Goal: Book appointment/travel/reservation: Book appointment/travel/reservation

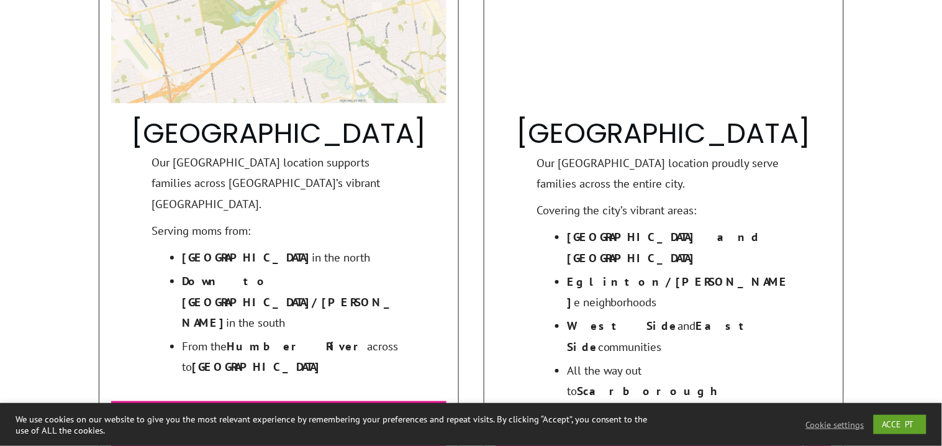
scroll to position [1259, 0]
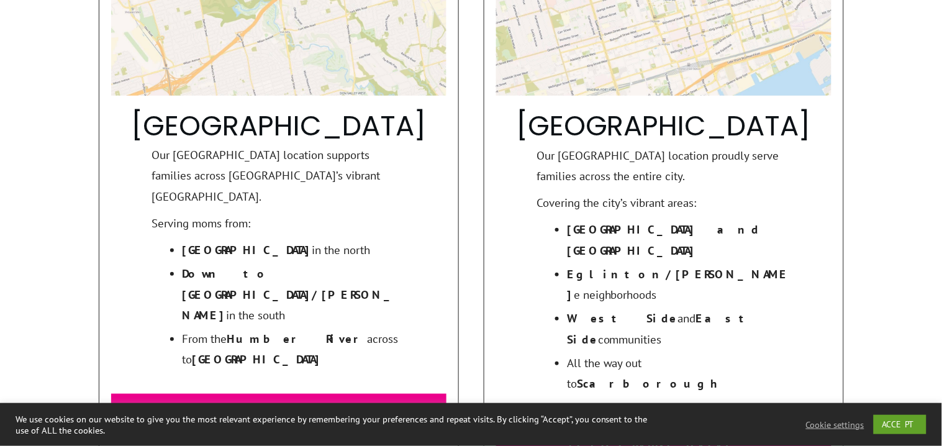
click at [628, 427] on span "See What’s On in Toronto" at bounding box center [653, 440] width 271 height 27
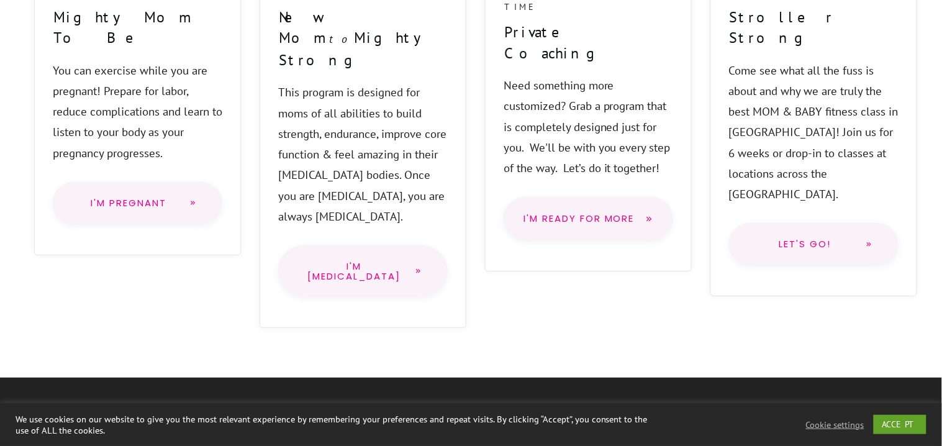
scroll to position [1132, 0]
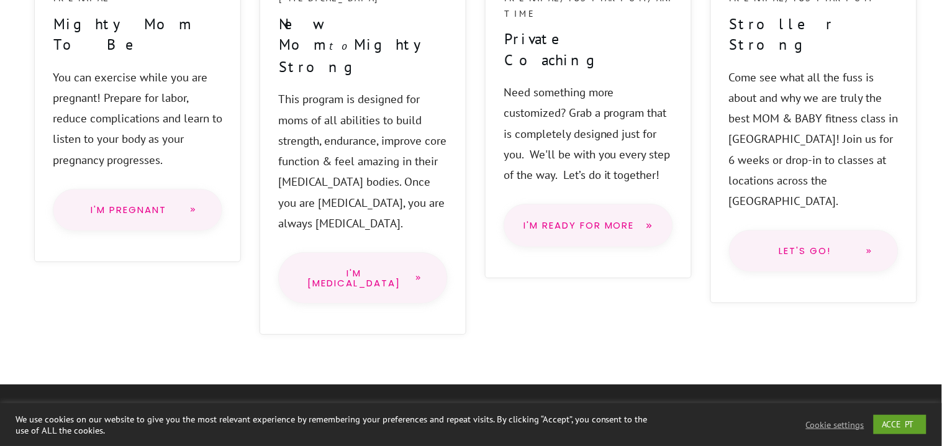
click at [360, 268] on span "I'm PostPartum" at bounding box center [354, 277] width 101 height 19
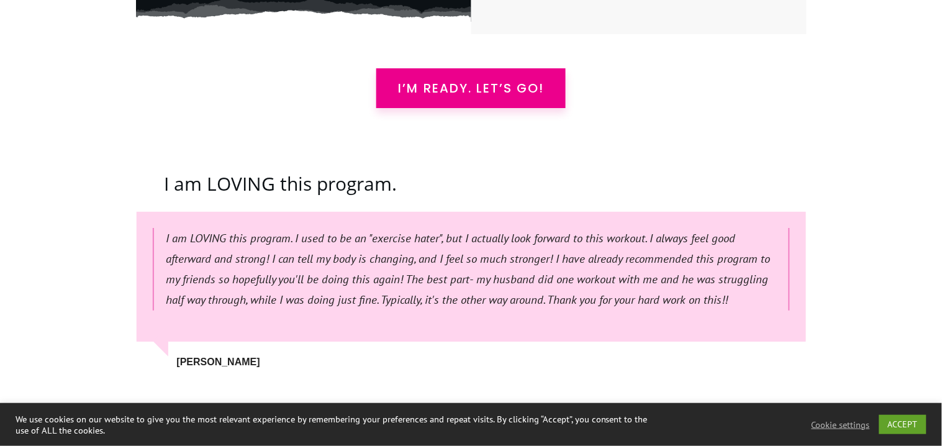
scroll to position [3552, 0]
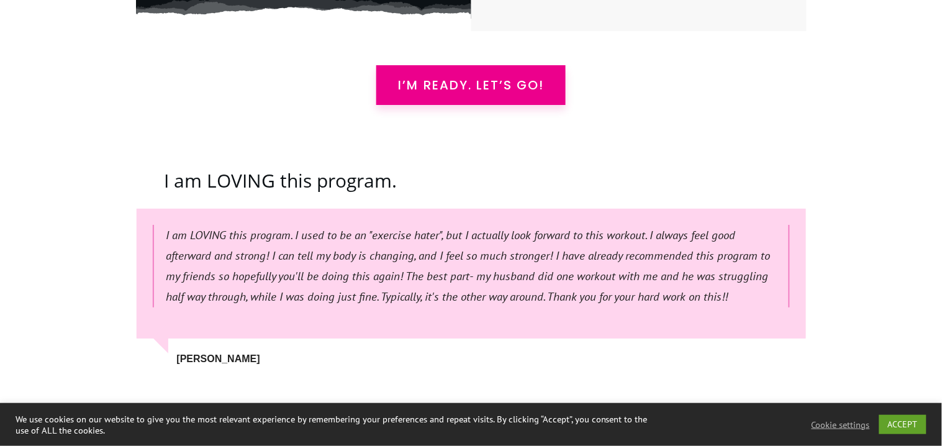
click at [469, 78] on span "I’m READY. Let’s Go!" at bounding box center [471, 85] width 146 height 15
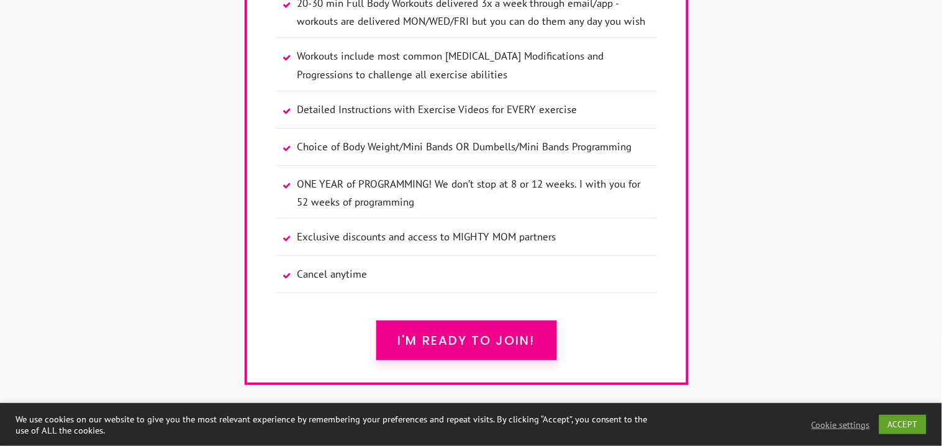
scroll to position [8507, 0]
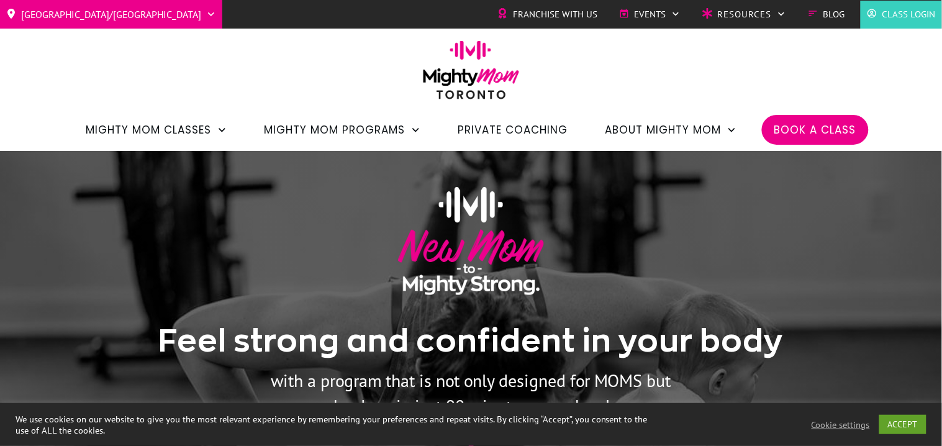
click at [798, 122] on span "Book a Class" at bounding box center [816, 129] width 82 height 21
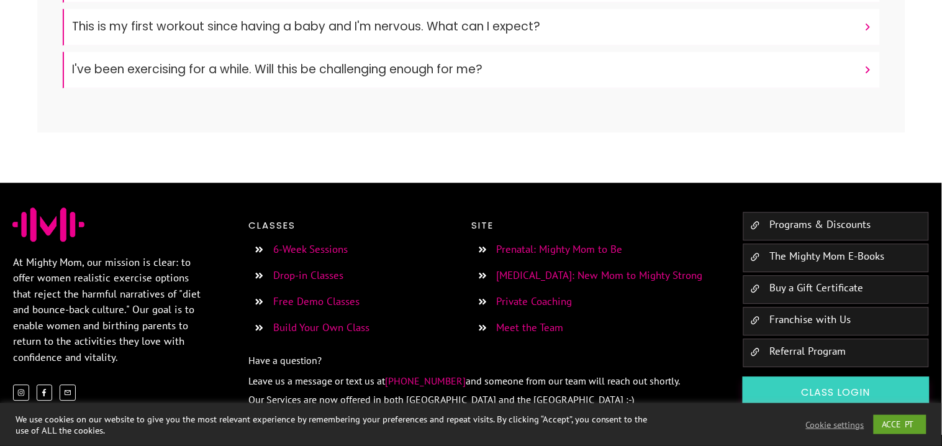
scroll to position [673, 0]
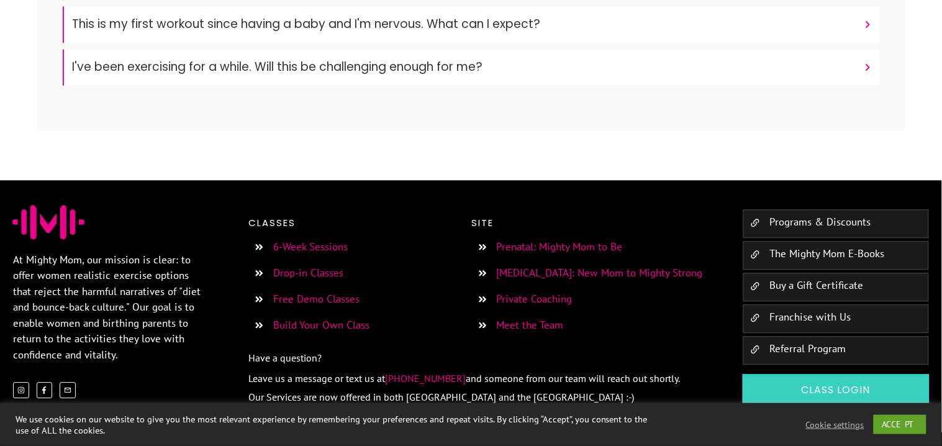
click at [324, 301] on link "Free Demo Classes" at bounding box center [316, 299] width 86 height 14
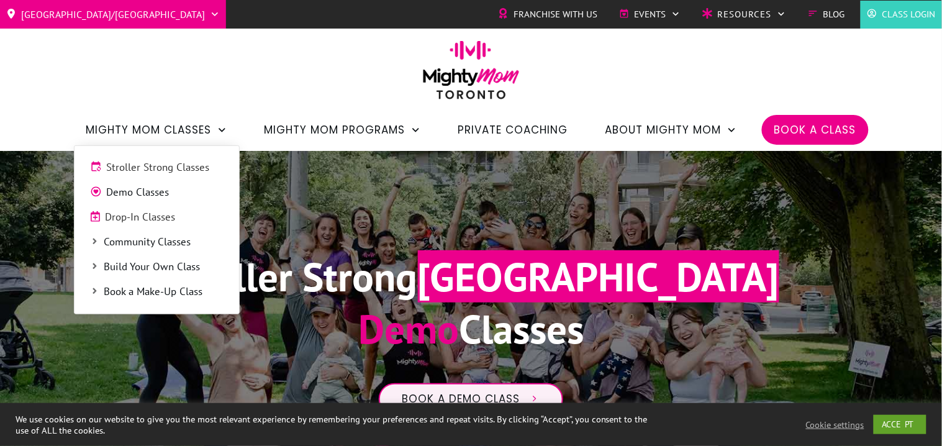
click at [149, 220] on span "Drop-In Classes" at bounding box center [165, 217] width 118 height 16
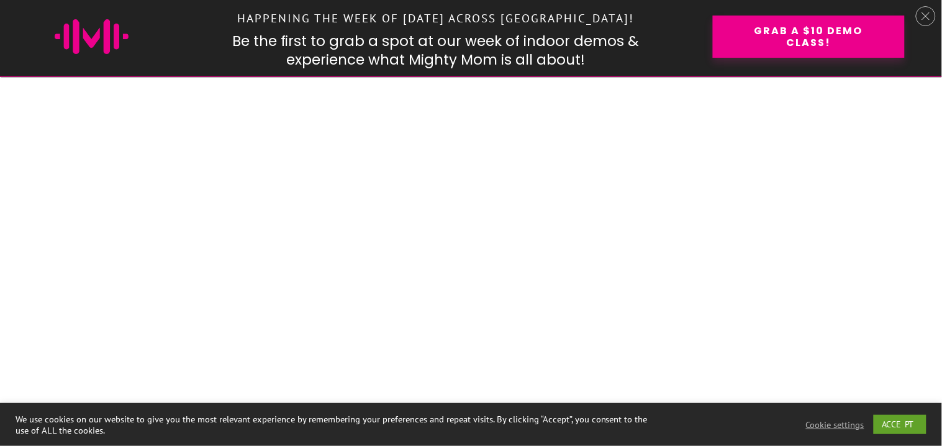
scroll to position [1018, 0]
